Goal: Task Accomplishment & Management: Complete application form

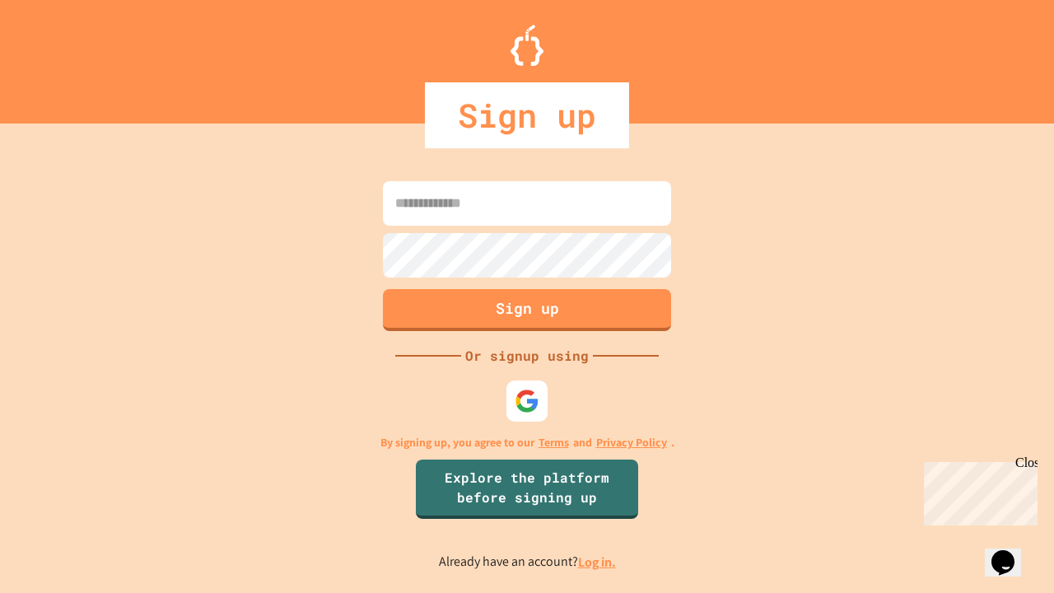
click at [598, 561] on link "Log in." at bounding box center [597, 561] width 38 height 17
